Goal: Transaction & Acquisition: Purchase product/service

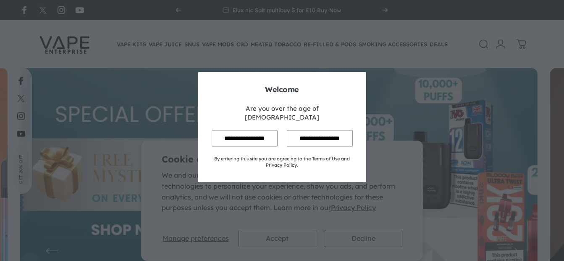
click at [252, 133] on input "**********" at bounding box center [245, 138] width 66 height 16
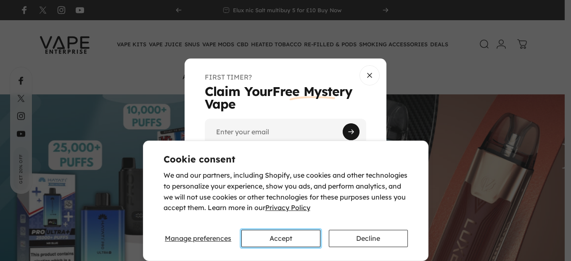
click at [285, 233] on button "Accept" at bounding box center [280, 237] width 79 height 17
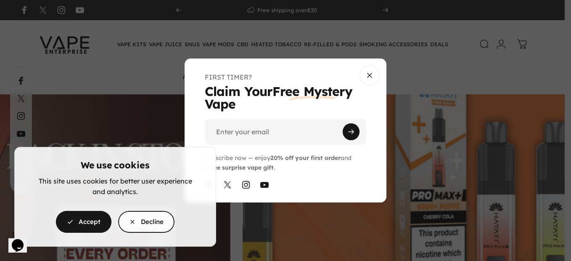
click at [369, 76] on cookie-banner "We use cookies This site uses cookies for better user experience and analytics.…" at bounding box center [285, 130] width 571 height 261
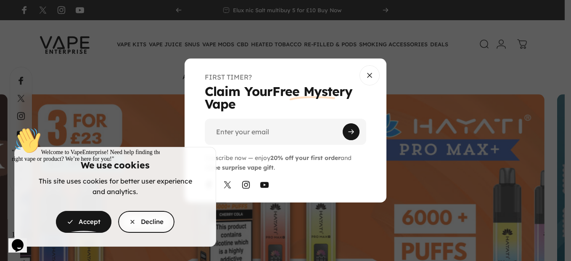
click at [82, 162] on div "" Welcome to VapeEnterprise! Need help finding the right vape or product? We’re…" at bounding box center [87, 144] width 151 height 35
click at [369, 73] on cookie-banner "We use cookies This site uses cookies for better user experience and analytics.…" at bounding box center [285, 130] width 571 height 261
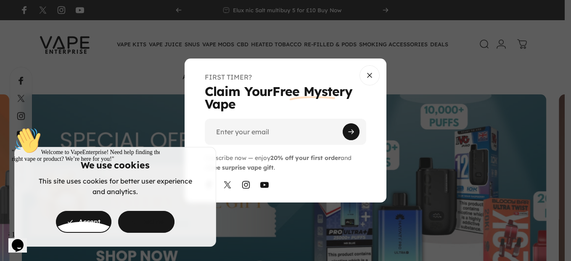
click at [84, 162] on div "" Welcome to VapeEnterprise! Need help finding the right vape or product? We’re…" at bounding box center [87, 144] width 151 height 35
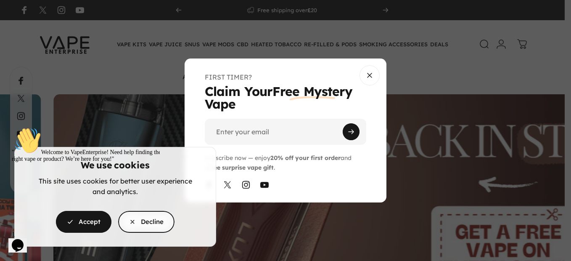
click at [367, 74] on cookie-banner "We use cookies This site uses cookies for better user experience and analytics.…" at bounding box center [285, 130] width 571 height 261
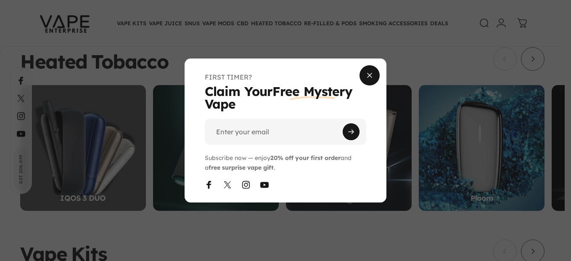
click at [370, 75] on span "Close" at bounding box center [369, 75] width 30 height 40
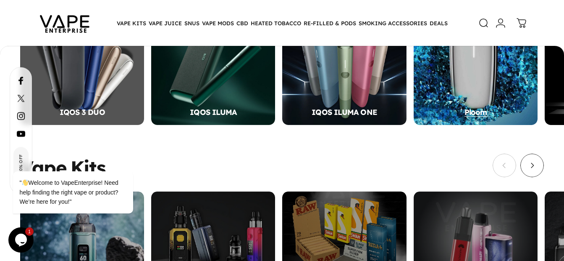
scroll to position [318, 0]
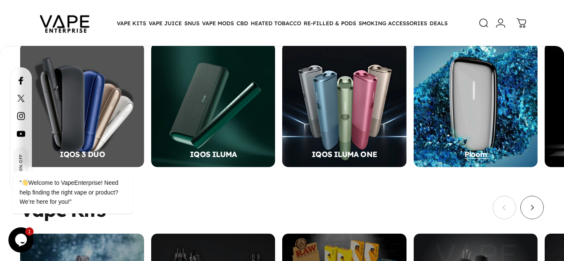
click at [469, 124] on div "Ploom" at bounding box center [476, 105] width 124 height 124
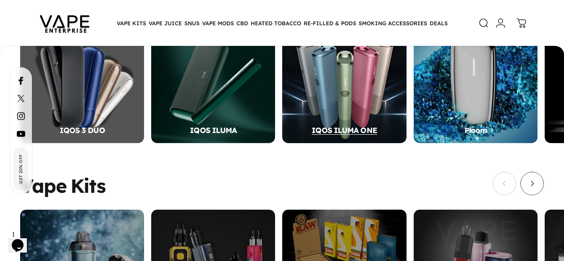
scroll to position [258, 0]
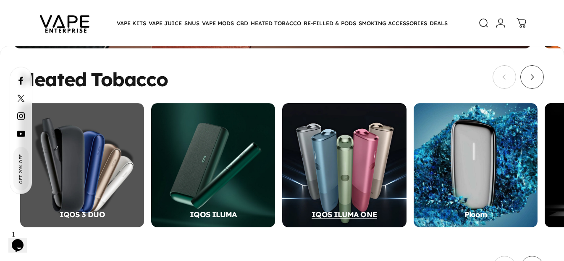
click at [350, 192] on div "IQOS ILUMA ONE" at bounding box center [344, 165] width 124 height 124
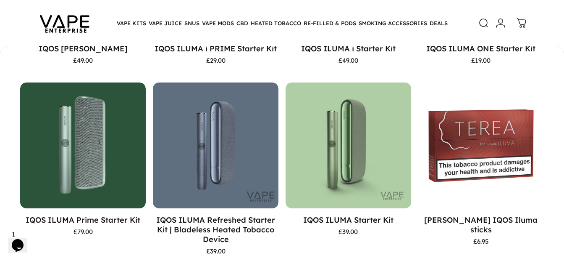
scroll to position [318, 0]
